Goal: Task Accomplishment & Management: Use online tool/utility

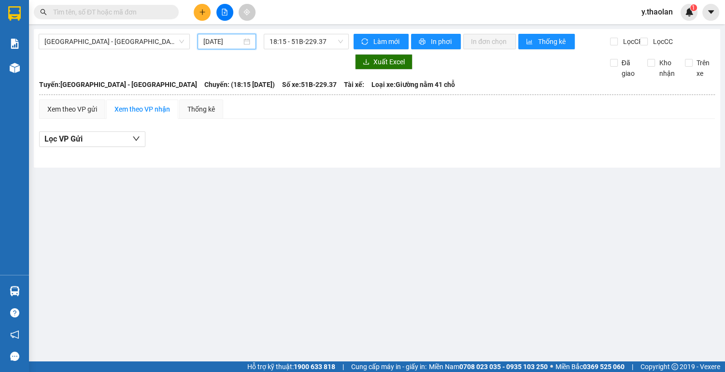
click at [222, 38] on input "[DATE]" at bounding box center [222, 41] width 38 height 11
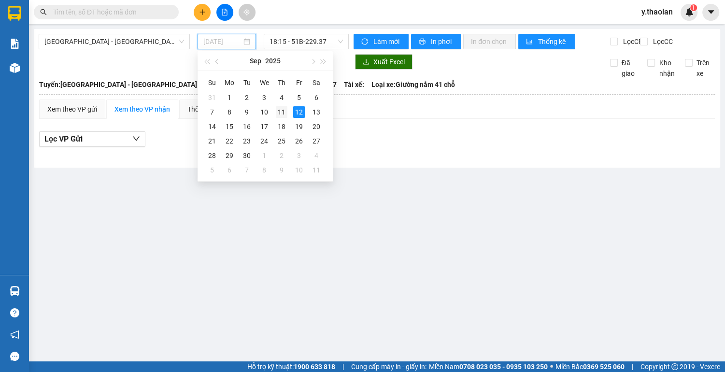
click at [282, 108] on div "11" at bounding box center [282, 112] width 12 height 12
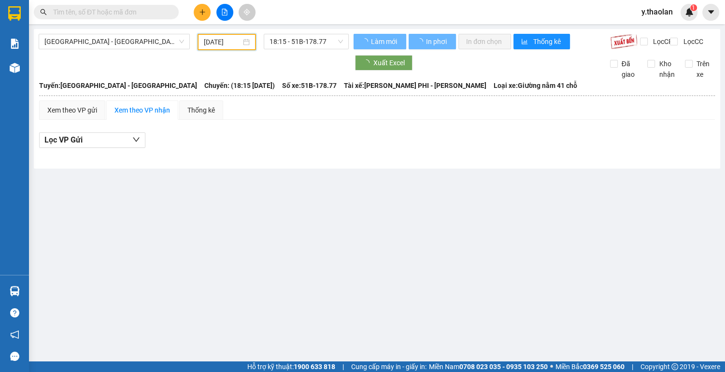
type input "[DATE]"
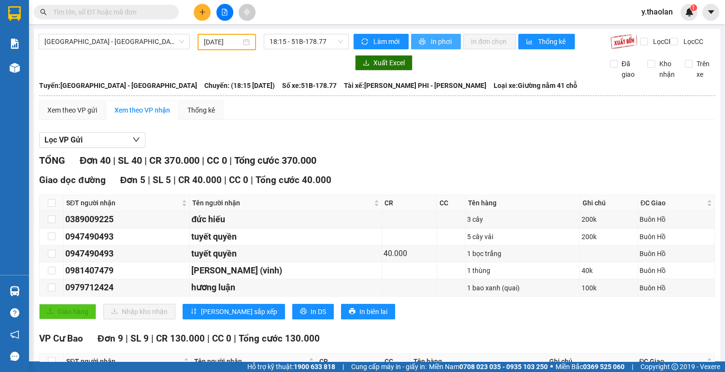
click at [436, 43] on span "In phơi" at bounding box center [442, 41] width 22 height 11
click at [443, 43] on span "In phơi" at bounding box center [442, 41] width 22 height 11
click at [427, 39] on button "In phơi" at bounding box center [436, 41] width 50 height 15
